Goal: Information Seeking & Learning: Find specific page/section

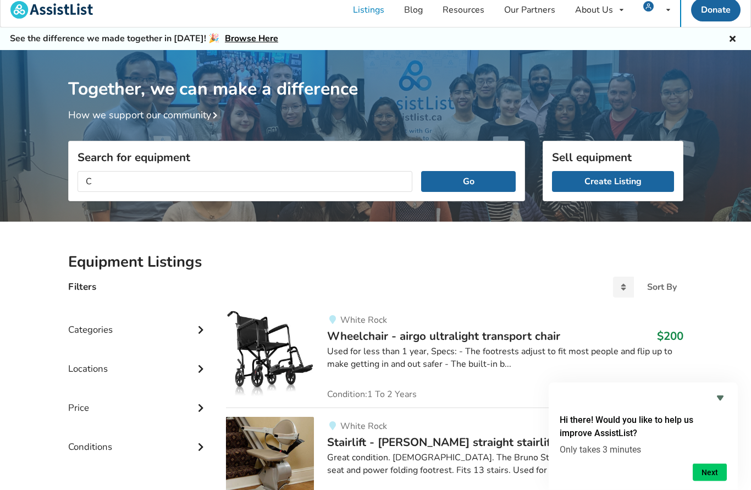
scroll to position [8, 0]
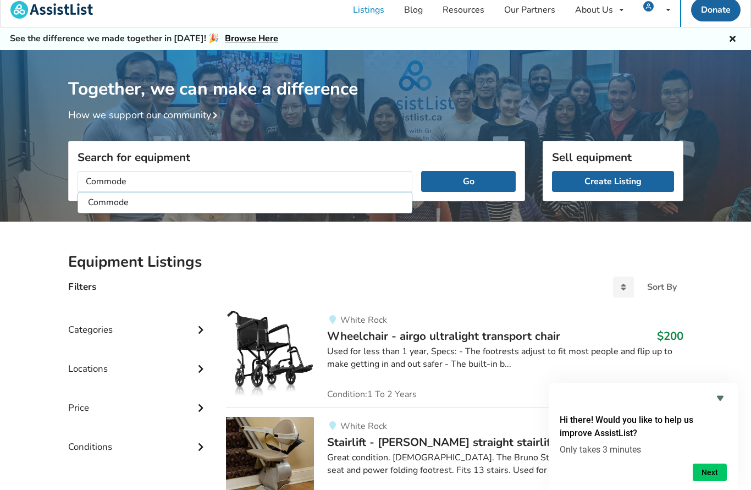
type input "Commode"
click at [468, 181] on button "Go" at bounding box center [468, 181] width 94 height 21
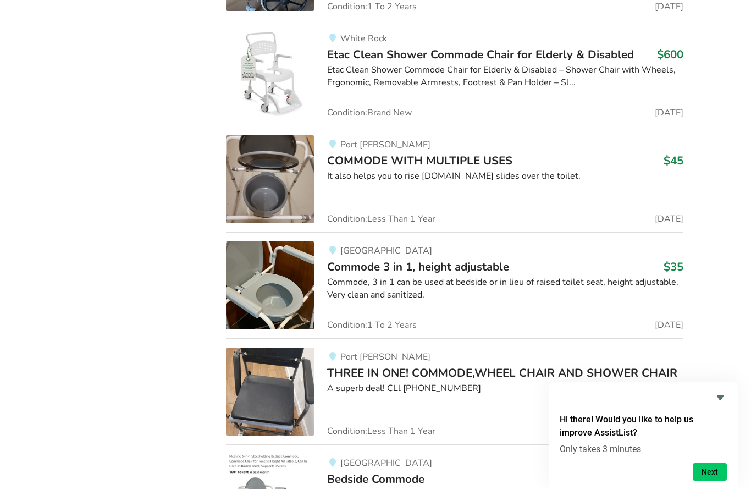
scroll to position [1788, 0]
click at [380, 267] on span "Commode 3 in 1, height adjustable" at bounding box center [418, 266] width 182 height 15
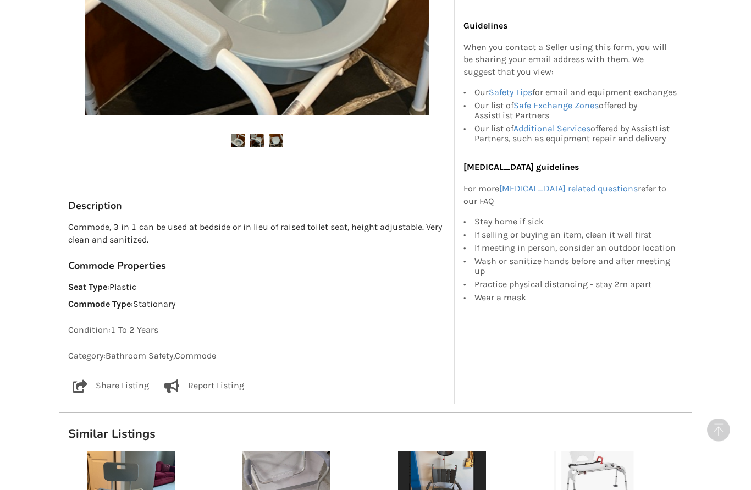
scroll to position [452, 0]
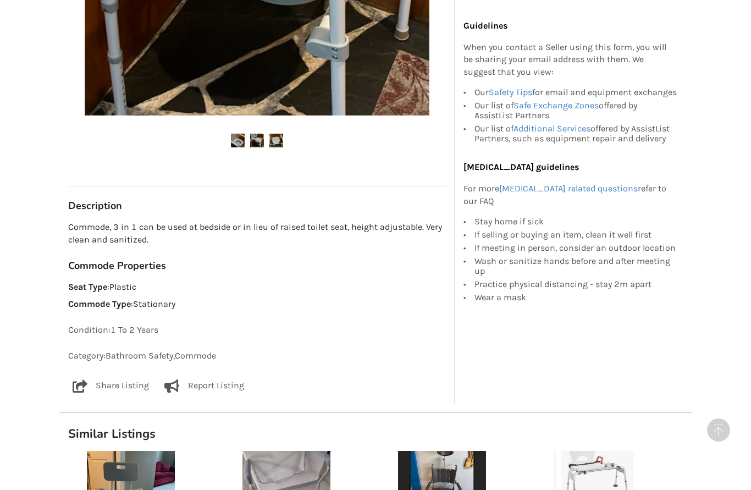
click at [115, 383] on p "Share Listing" at bounding box center [122, 385] width 53 height 13
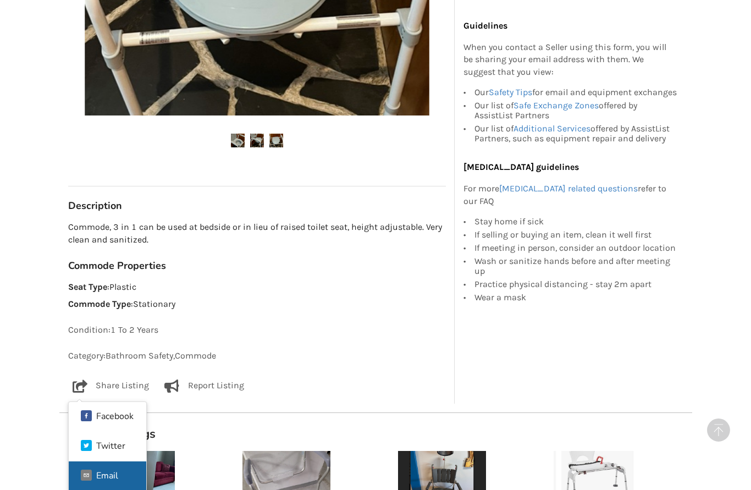
click at [120, 475] on div "Email" at bounding box center [100, 476] width 42 height 17
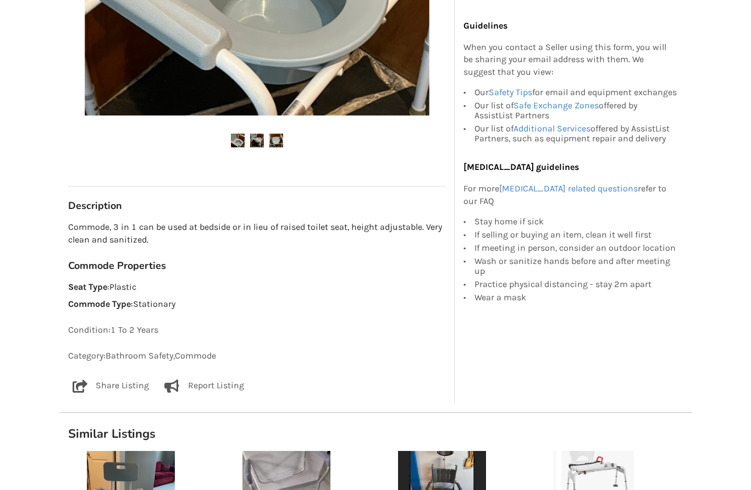
scroll to position [592, 0]
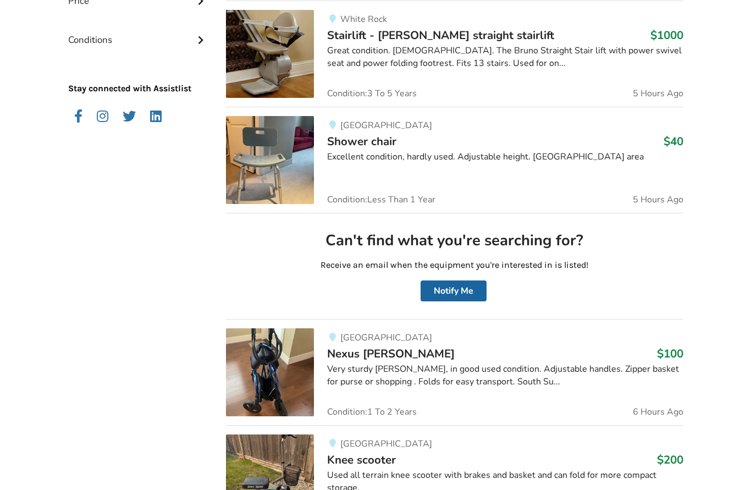
scroll to position [550, 0]
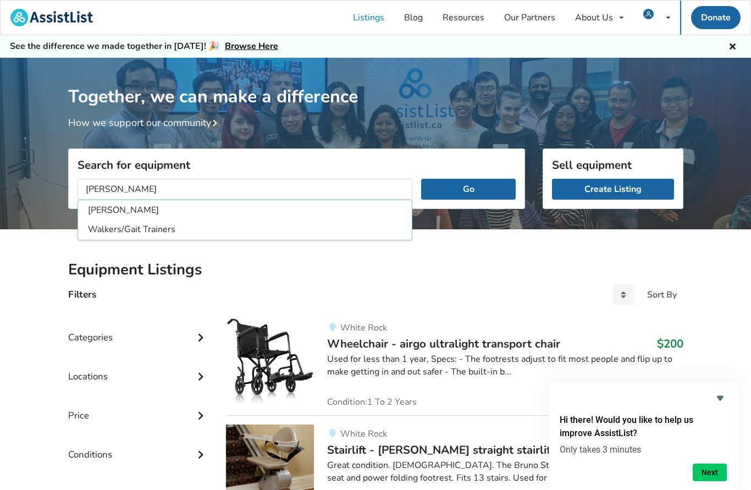
type input "[PERSON_NAME]"
click at [468, 189] on button "Go" at bounding box center [468, 189] width 94 height 21
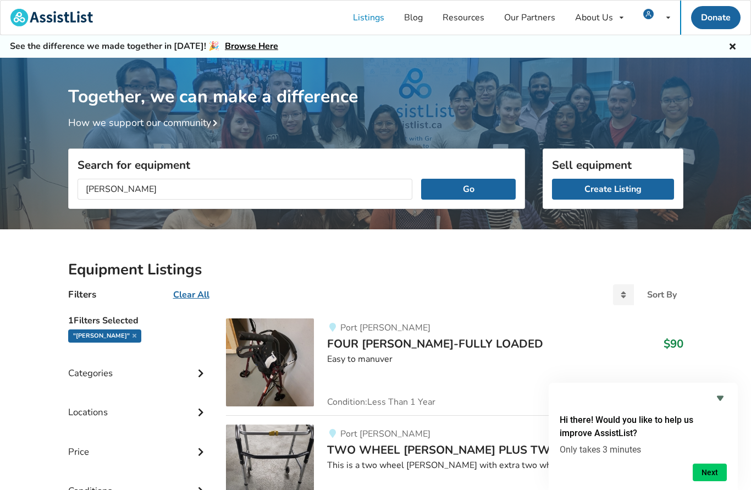
click at [194, 299] on u "Clear All" at bounding box center [191, 295] width 36 height 12
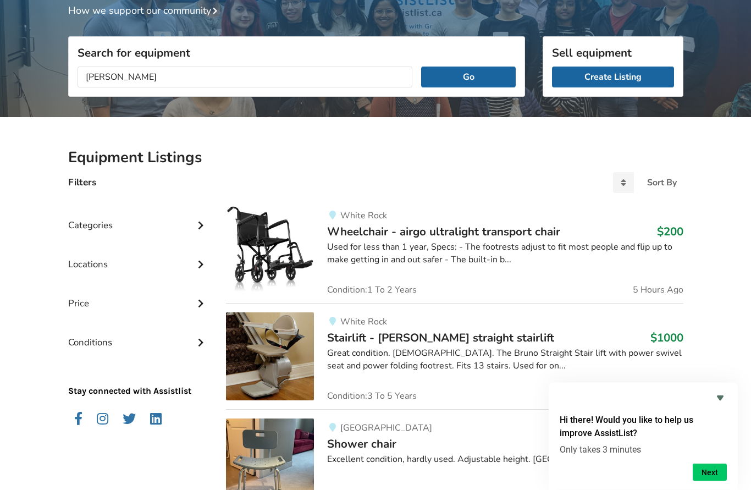
scroll to position [112, 0]
